Goal: Browse casually: Explore the website without a specific task or goal

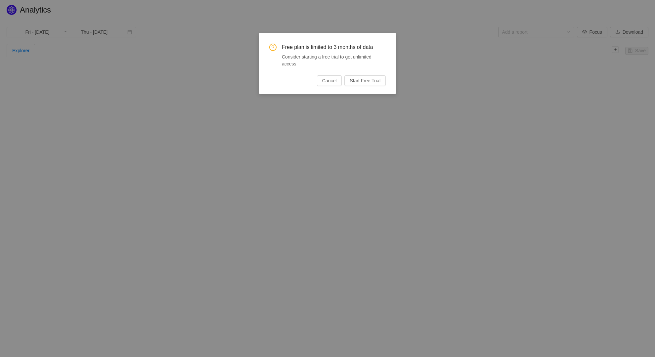
type input "Tue - Jul 01, 2025"
type input "Tue - Sep 30, 2025"
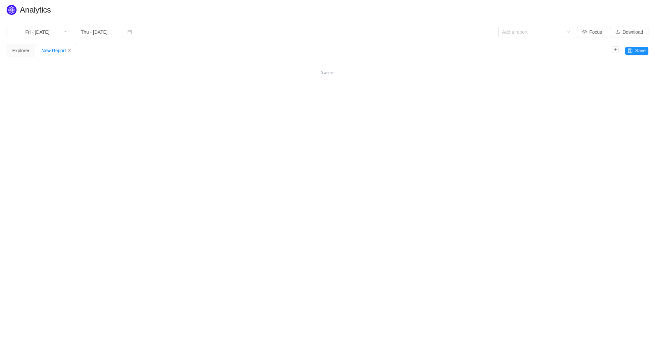
type input "Mon - [DATE]"
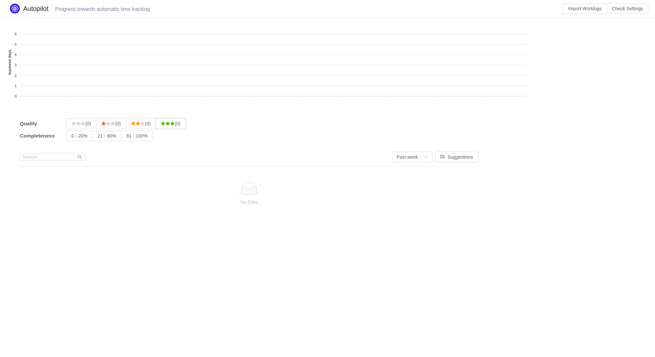
click at [161, 125] on input "(0)" at bounding box center [161, 125] width 0 height 0
click at [71, 138] on input "0 - 20%" at bounding box center [71, 138] width 0 height 0
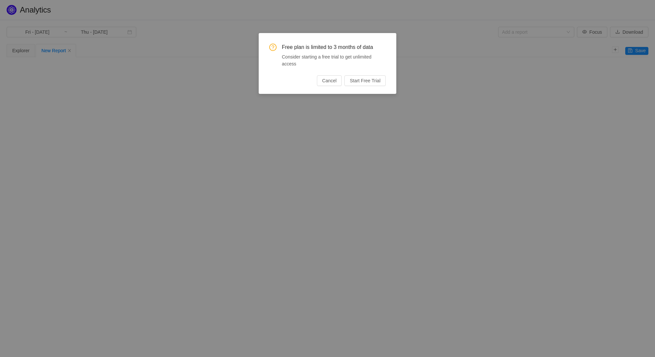
type input "Tue - Jul 01, 2025"
type input "Tue - Sep 30, 2025"
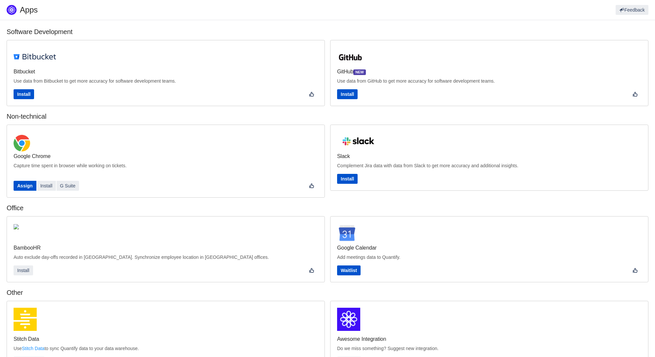
scroll to position [102, 0]
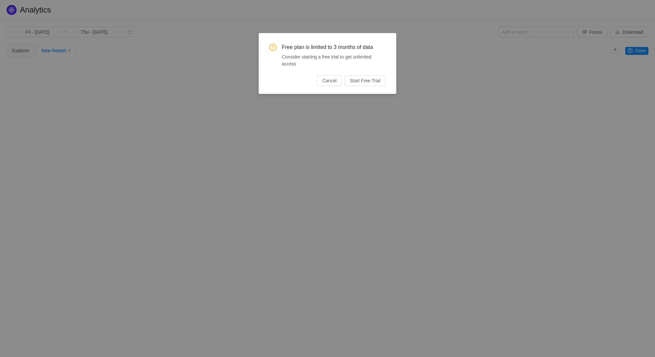
type input "Tue - Jul 01, 2025"
type input "Tue - Sep 30, 2025"
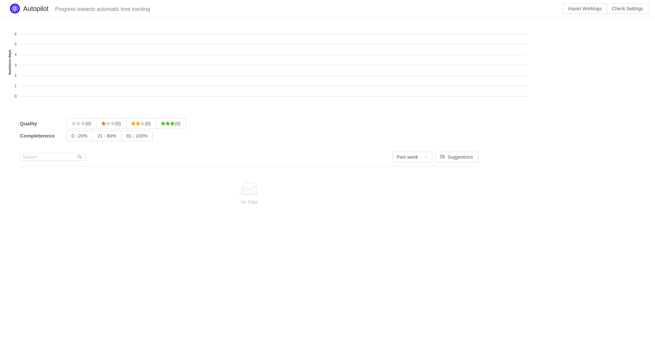
click at [71, 138] on input "0 - 20%" at bounding box center [71, 138] width 0 height 0
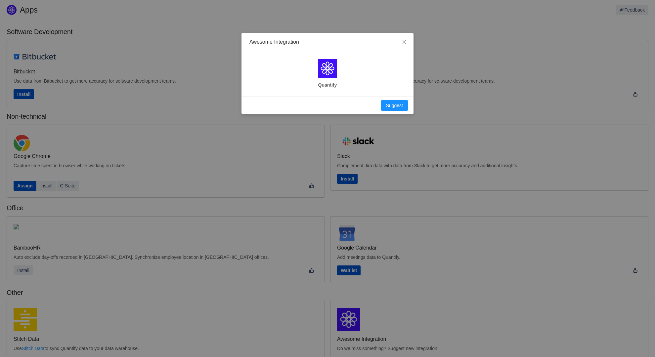
scroll to position [102, 0]
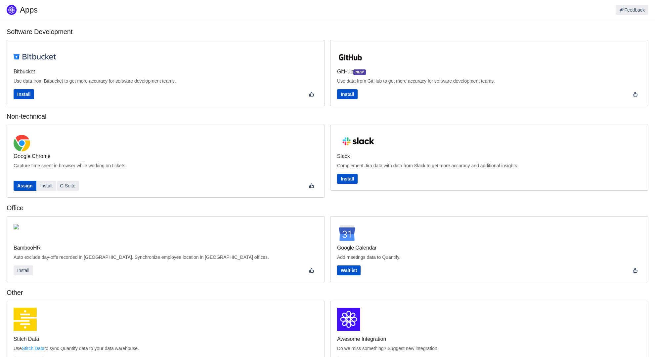
scroll to position [102, 0]
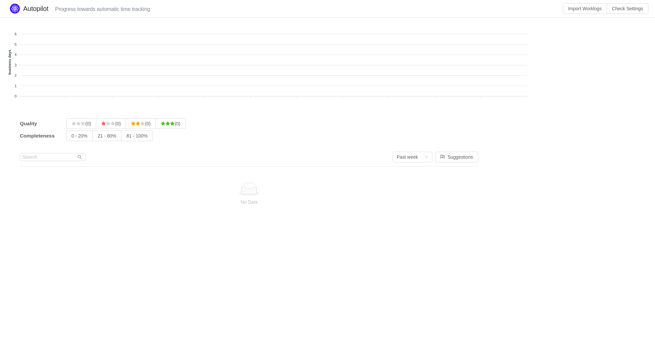
click at [71, 138] on input "0 - 20%" at bounding box center [71, 138] width 0 height 0
click at [98, 138] on input "21 - 80%" at bounding box center [98, 138] width 0 height 0
click at [71, 138] on input "0 - 20%" at bounding box center [71, 138] width 0 height 0
click at [98, 138] on input "21 - 80%" at bounding box center [98, 138] width 0 height 0
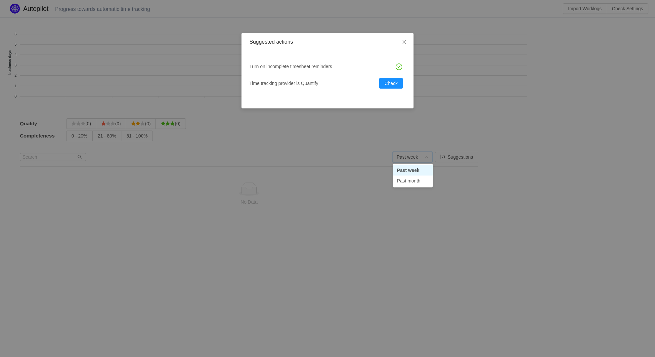
click at [126, 138] on input "81 - 100%" at bounding box center [126, 138] width 0 height 0
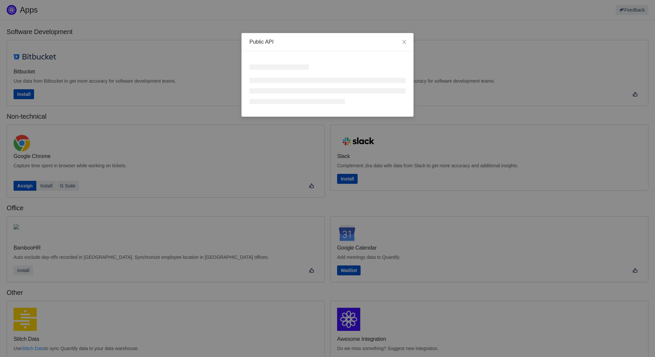
scroll to position [102, 0]
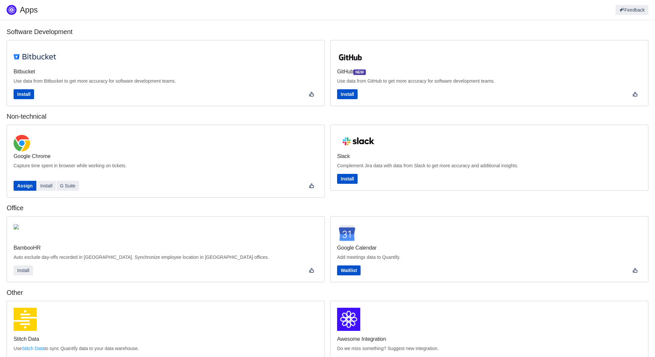
scroll to position [102, 0]
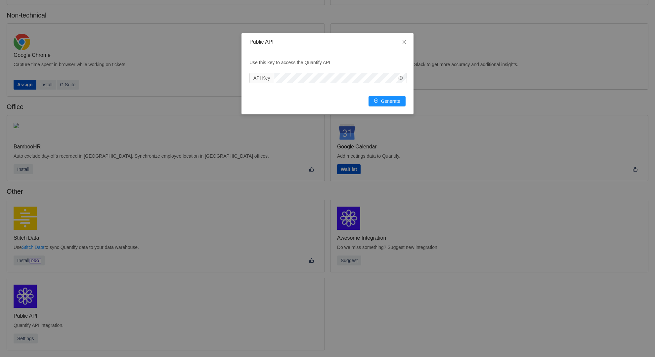
scroll to position [90, 0]
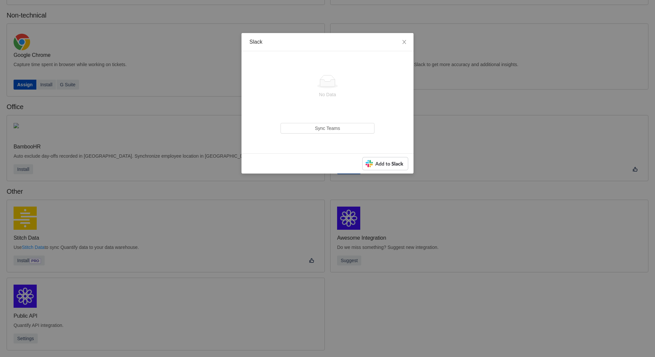
scroll to position [89, 0]
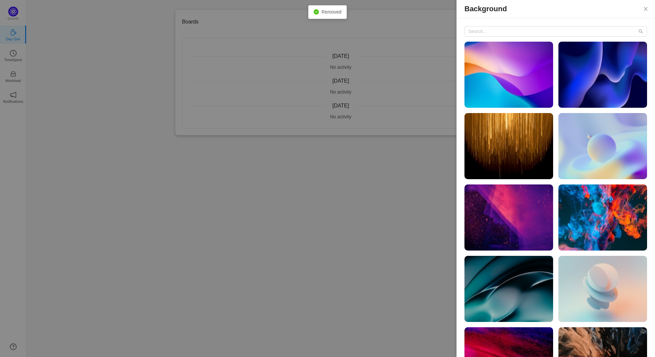
scroll to position [39, 0]
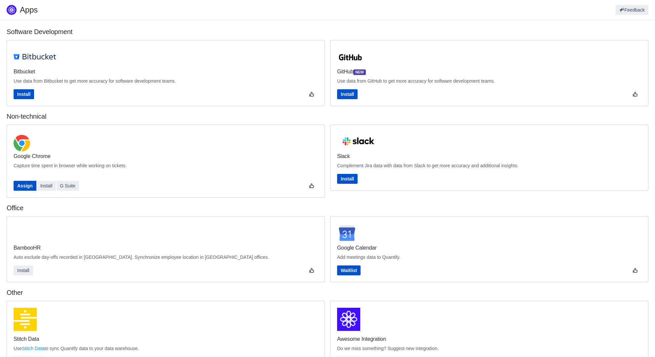
scroll to position [102, 0]
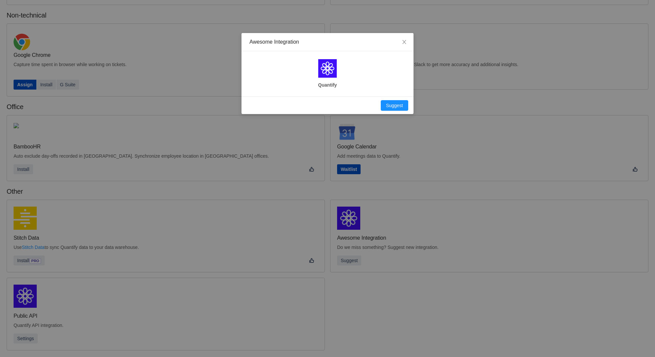
scroll to position [90, 0]
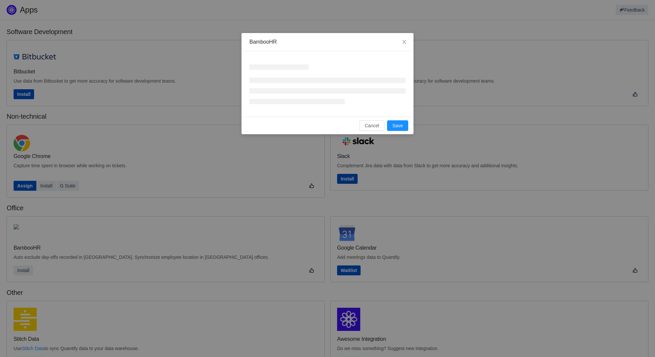
scroll to position [102, 0]
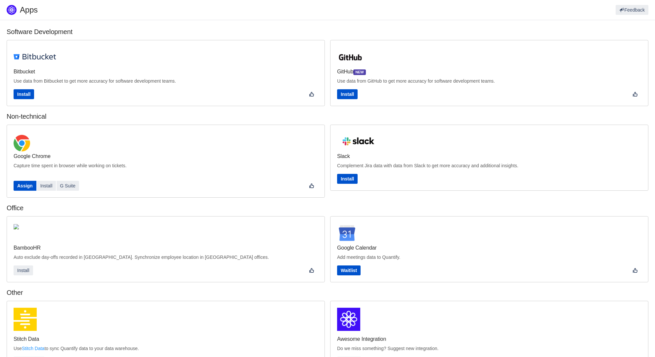
scroll to position [102, 0]
